Goal: Task Accomplishment & Management: Use online tool/utility

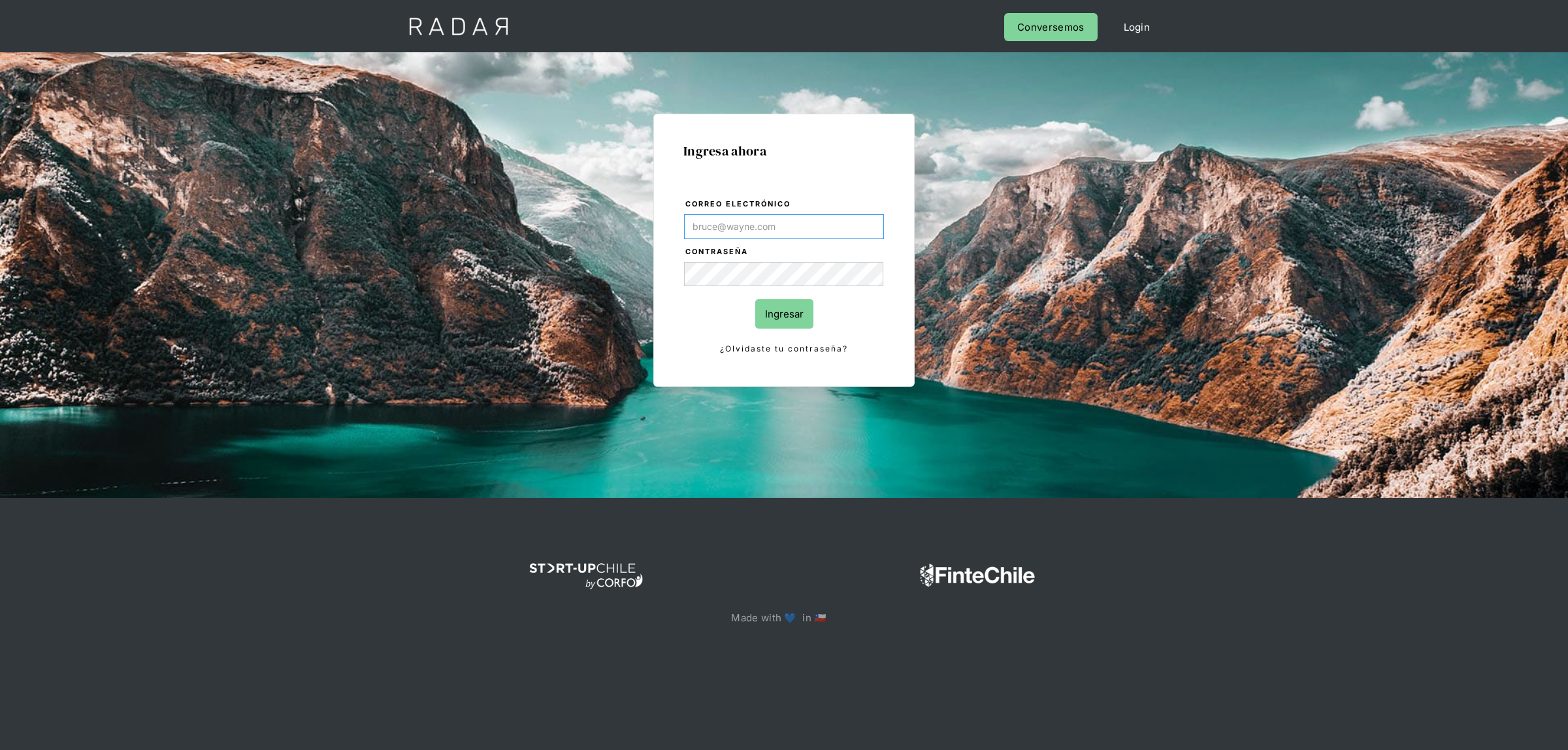
click at [748, 228] on input "Correo electrónico" at bounding box center [783, 226] width 200 height 25
type input "[EMAIL_ADDRESS][DOMAIN_NAME]"
click at [771, 304] on input "Ingresar" at bounding box center [784, 314] width 58 height 29
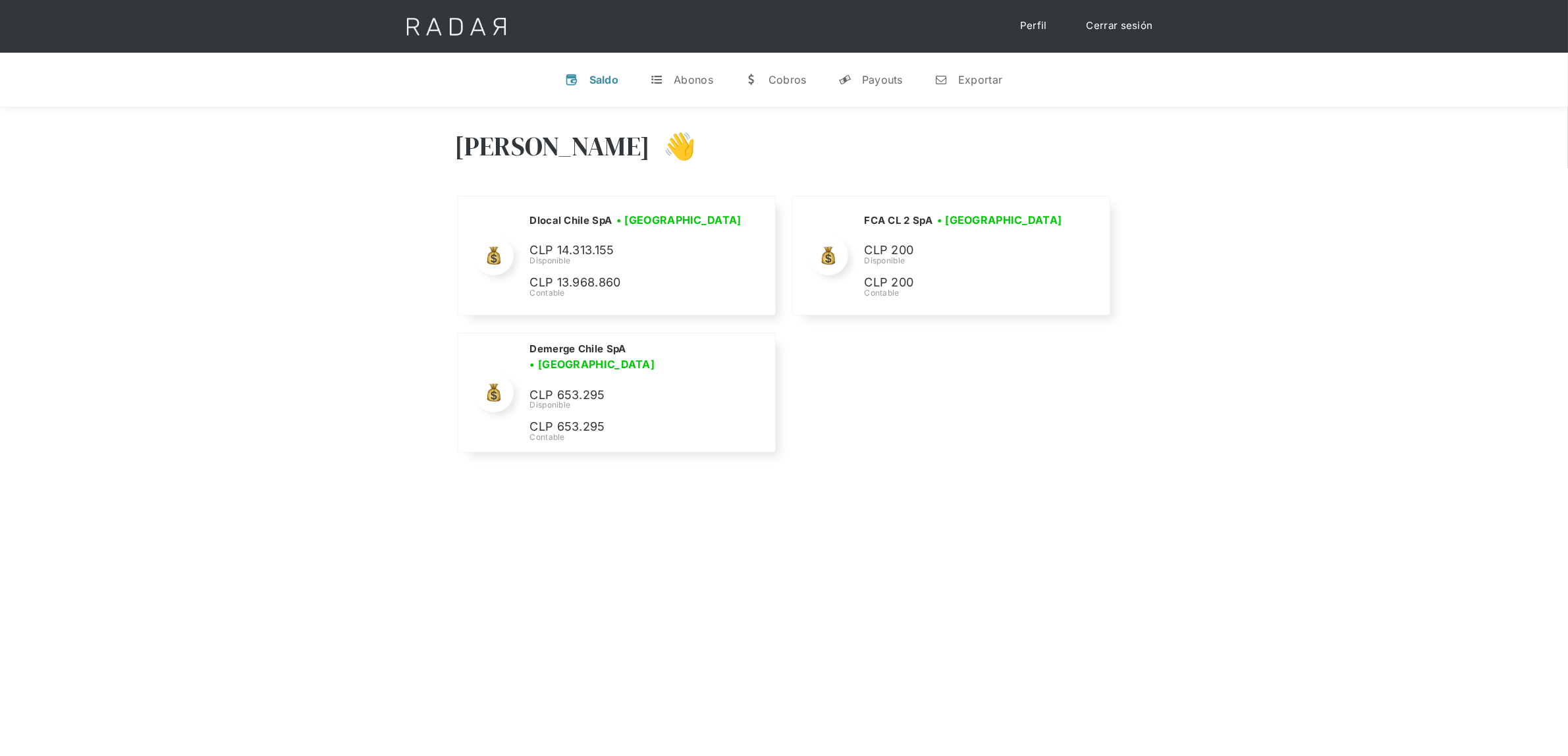
click at [808, 166] on div "[PERSON_NAME] 👋" at bounding box center [785, 156] width 659 height 79
click at [966, 81] on div "Exportar" at bounding box center [981, 80] width 45 height 13
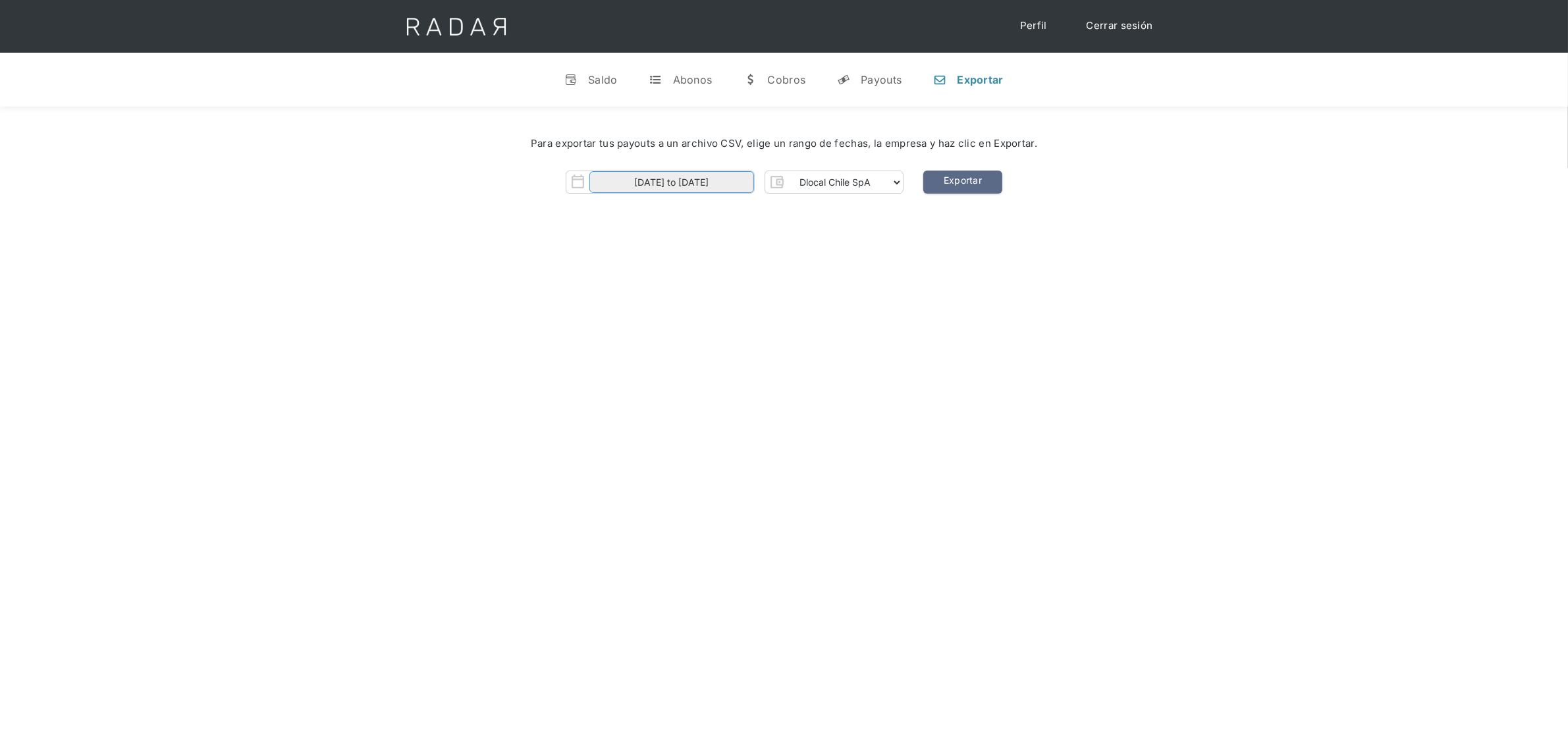
click at [705, 189] on body "Cargando... Cerrar sesión Perfil v Saldo t Abonos w Cobros y Payouts n Exportar…" at bounding box center [784, 518] width 1568 height 1035
click at [690, 244] on span "1" at bounding box center [689, 249] width 26 height 26
click at [660, 275] on span "7" at bounding box center [661, 275] width 26 height 26
type input "[DATE] to [DATE]"
click at [948, 278] on div "[PERSON_NAME] 👋 Cargando tus cuentas... Nombre de la empresa • [GEOGRAPHIC_DATA…" at bounding box center [784, 484] width 1568 height 756
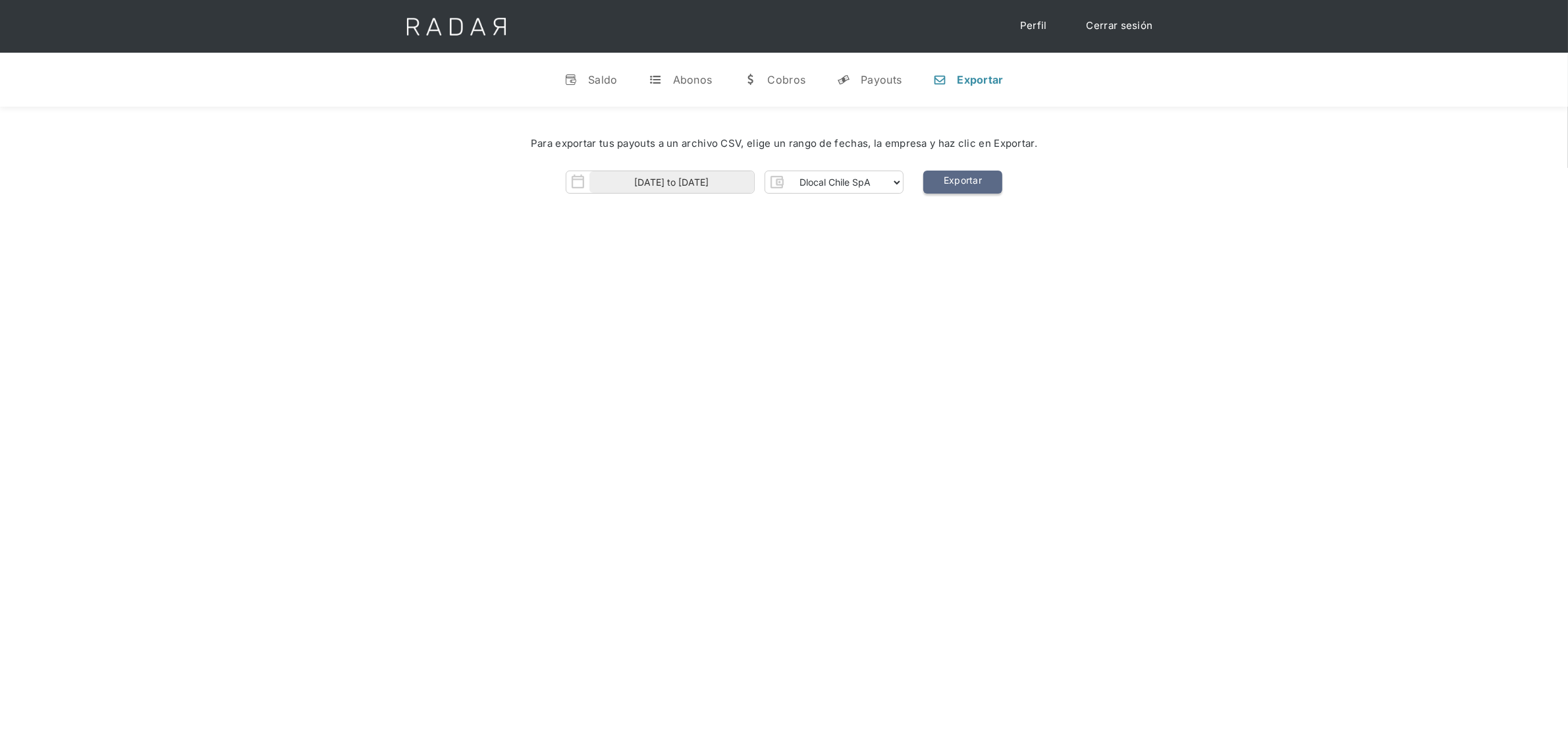
click at [952, 182] on link "Exportar" at bounding box center [962, 182] width 79 height 23
click at [665, 214] on div "Para exportar tus payouts a un archivo CSV, elige un rango de fechas, la empres…" at bounding box center [784, 168] width 1568 height 123
